Goal: Task Accomplishment & Management: Complete application form

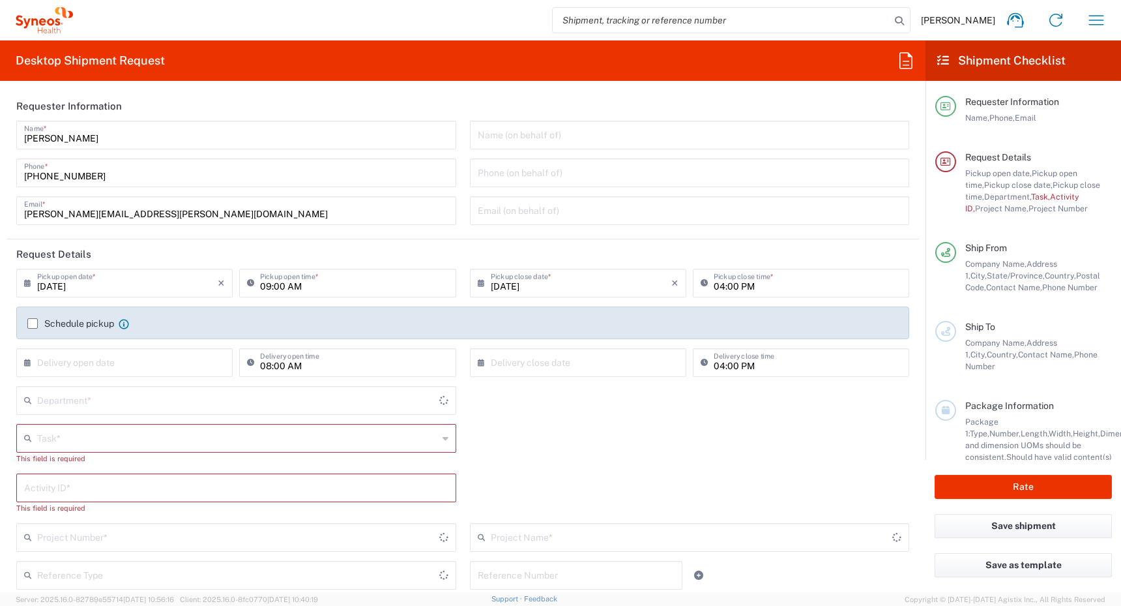
type input "[GEOGRAPHIC_DATA]"
type input "Syneos Health Canada LP- [GEOGRAPHIC_DATA]"
type input "4510"
click at [1093, 20] on icon "button" at bounding box center [1096, 20] width 15 height 10
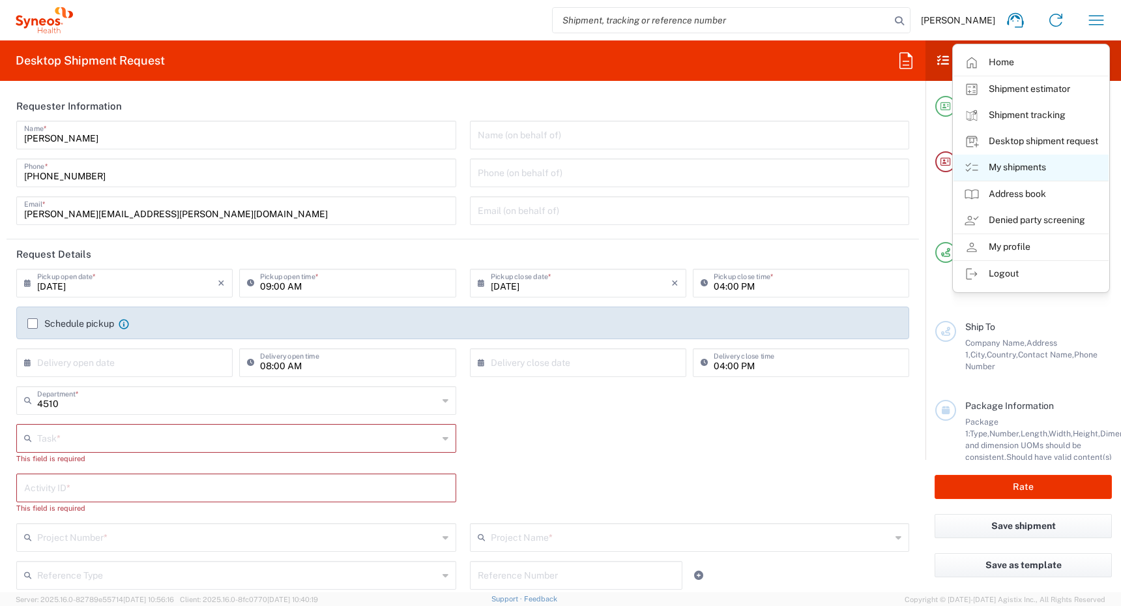
click at [1005, 166] on link "My shipments" at bounding box center [1031, 168] width 155 height 26
